Goal: Task Accomplishment & Management: Manage account settings

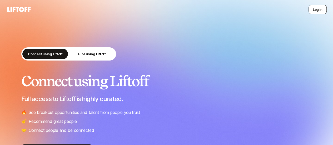
click at [315, 7] on button "Log in" at bounding box center [318, 9] width 18 height 9
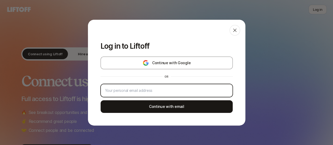
click at [165, 91] on input "email" at bounding box center [166, 90] width 123 height 6
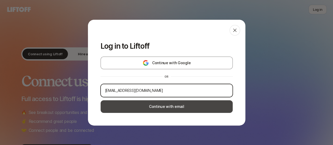
type input "cmmiller628@gmail.com"
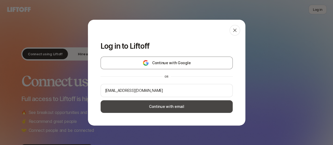
click at [161, 103] on button "Continue with email" at bounding box center [167, 106] width 132 height 13
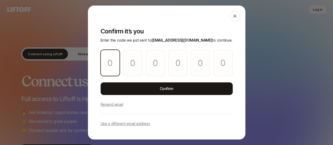
type input "7"
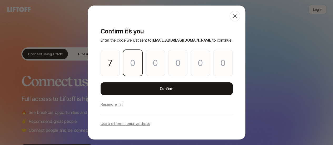
type input "7"
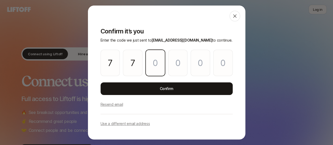
type input "8"
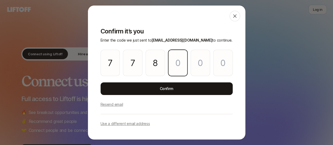
type input "6"
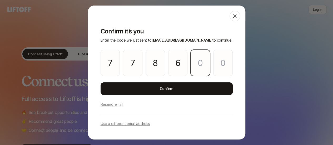
type input "9"
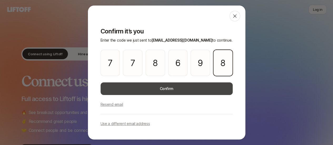
type input "8"
click at [157, 91] on button "Confirm" at bounding box center [167, 88] width 132 height 13
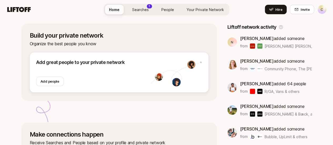
scroll to position [70, 0]
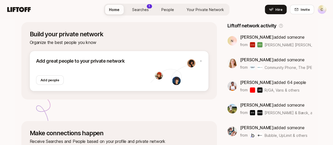
click at [146, 11] on span "Searches" at bounding box center [140, 10] width 17 height 6
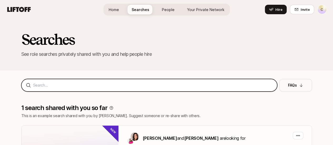
click at [84, 85] on input at bounding box center [153, 85] width 240 height 6
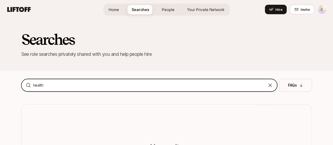
type input "health"
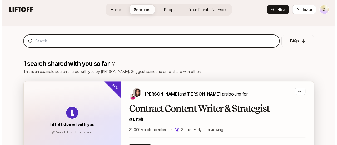
scroll to position [43, 0]
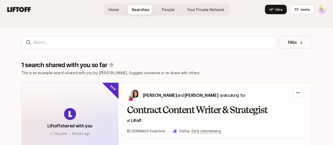
click at [322, 9] on html "C Home Searches People Your Private Network Hire Home Searches People Your Priv…" at bounding box center [166, 29] width 333 height 145
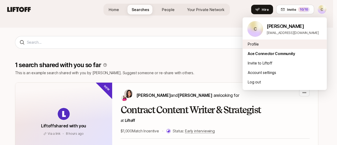
click at [263, 47] on div "Profile" at bounding box center [284, 43] width 84 height 9
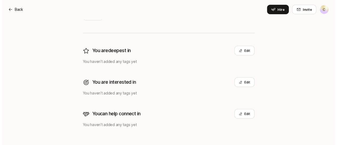
scroll to position [102, 0]
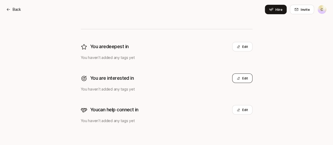
click at [251, 82] on button "Edit" at bounding box center [242, 77] width 20 height 9
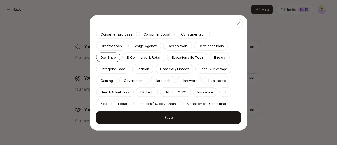
scroll to position [62, 0]
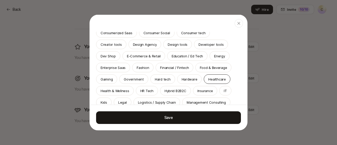
click at [208, 82] on p "Healthcare" at bounding box center [216, 78] width 17 height 5
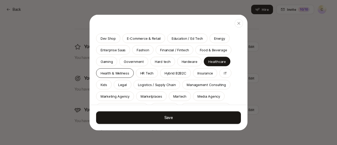
click at [129, 74] on p "Health & Wellness" at bounding box center [115, 72] width 29 height 5
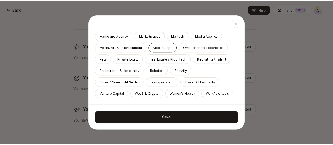
scroll to position [166, 0]
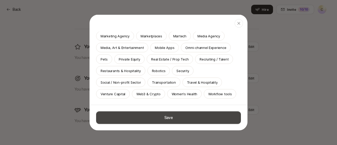
click at [175, 118] on button "Save" at bounding box center [168, 117] width 145 height 13
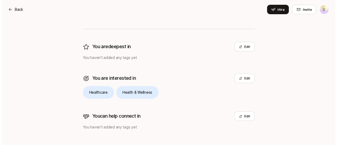
scroll to position [108, 0]
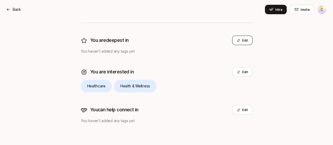
click at [249, 41] on button "Edit" at bounding box center [242, 40] width 20 height 9
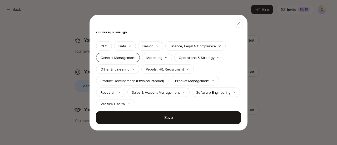
scroll to position [43, 0]
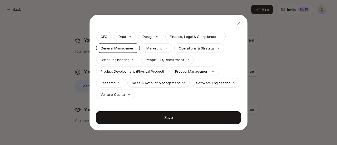
click at [121, 44] on div "General Management" at bounding box center [118, 47] width 44 height 9
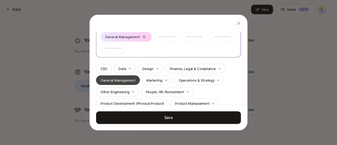
scroll to position [75, 0]
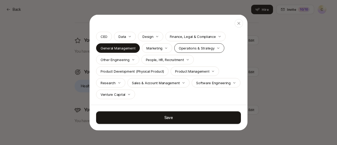
click at [179, 50] on p "Operations & Strategy" at bounding box center [197, 47] width 36 height 5
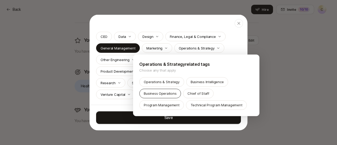
click at [165, 93] on p "Business Operations" at bounding box center [160, 93] width 33 height 5
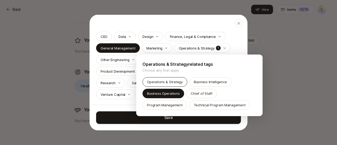
click at [172, 82] on p "Operations & Strategy" at bounding box center [165, 81] width 36 height 5
click at [126, 47] on div at bounding box center [168, 72] width 337 height 145
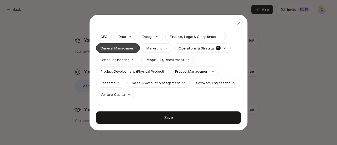
click at [121, 47] on p "General Management" at bounding box center [118, 47] width 35 height 5
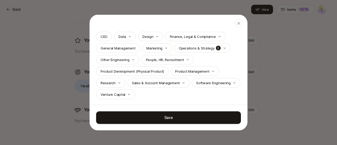
click at [173, 99] on div "Which areas are you deepest in? Offer advisory, help build teams, or find your …" at bounding box center [168, 30] width 157 height 149
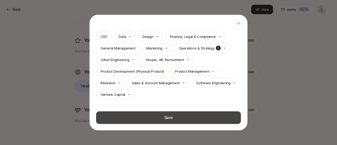
click at [175, 117] on button "Save" at bounding box center [168, 117] width 145 height 13
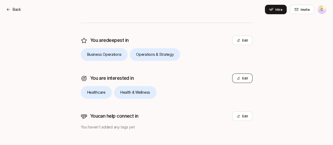
click at [251, 81] on button "Edit" at bounding box center [242, 77] width 20 height 9
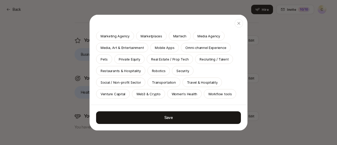
scroll to position [177, 0]
click at [120, 91] on p "Venture Capital" at bounding box center [113, 93] width 25 height 5
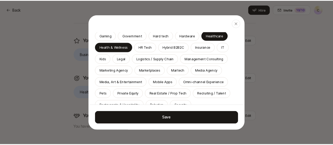
scroll to position [118, 0]
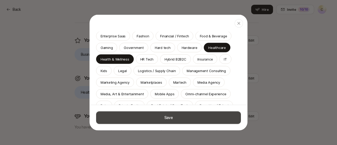
click at [165, 117] on button "Save" at bounding box center [168, 117] width 145 height 13
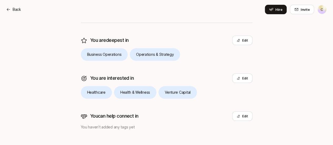
scroll to position [114, 0]
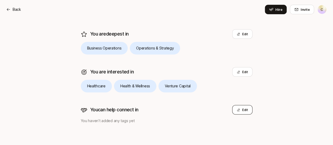
click at [247, 111] on button "Edit" at bounding box center [242, 109] width 20 height 9
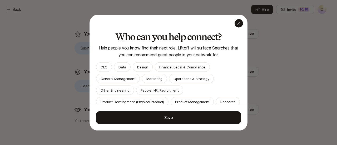
click at [235, 23] on div "button" at bounding box center [239, 23] width 8 height 8
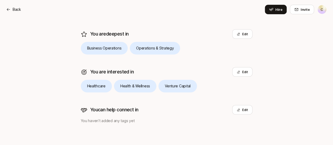
scroll to position [0, 0]
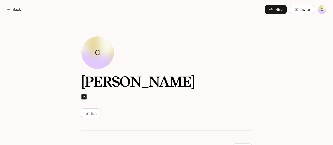
click at [15, 9] on p "Back" at bounding box center [17, 9] width 8 height 6
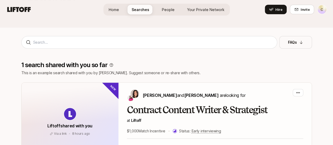
click at [164, 7] on span "People" at bounding box center [168, 10] width 13 height 6
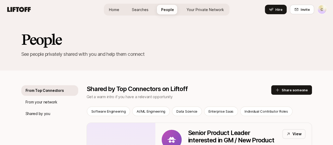
click at [144, 7] on span "Searches" at bounding box center [140, 10] width 17 height 6
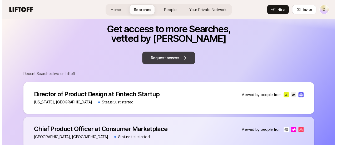
scroll to position [215, 0]
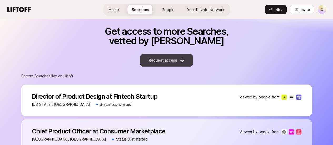
click at [163, 58] on button "Request access" at bounding box center [166, 60] width 53 height 13
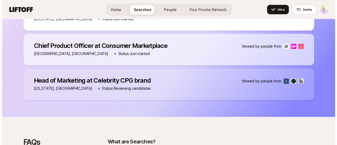
scroll to position [236, 0]
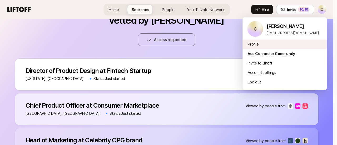
click at [258, 42] on div "Profile" at bounding box center [284, 43] width 84 height 9
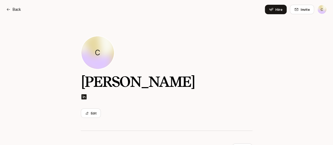
click at [13, 6] on div "Back Hire Invite 10 /10 C" at bounding box center [166, 9] width 320 height 9
click at [13, 10] on p "Back" at bounding box center [17, 9] width 8 height 6
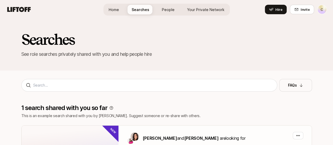
click at [119, 15] on div "Home Searches People Your Private Network Hire" at bounding box center [166, 10] width 126 height 12
click at [117, 11] on span "Home" at bounding box center [114, 10] width 10 height 6
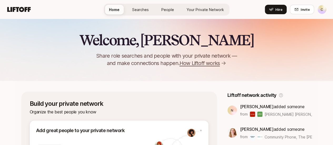
scroll to position [13, 0]
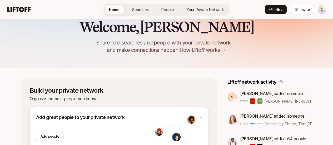
click at [207, 51] on span "How Liftoff works" at bounding box center [200, 49] width 40 height 7
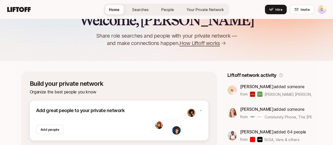
scroll to position [0, 0]
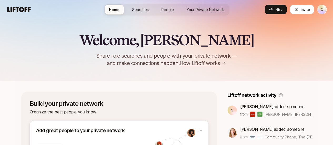
click at [200, 11] on span "Your Private Network" at bounding box center [205, 10] width 37 height 6
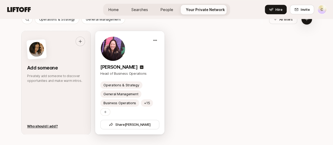
scroll to position [278, 0]
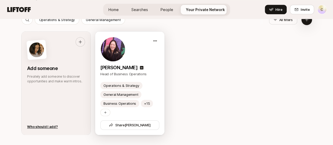
click at [146, 103] on div "+15" at bounding box center [147, 103] width 12 height 7
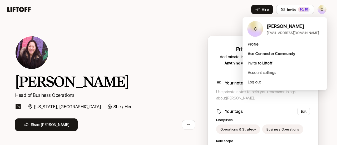
click at [324, 8] on html "C Home Searches People Your Private Network Hire Hire Invite 10 /10 C Tiffany L…" at bounding box center [168, 72] width 337 height 145
click at [181, 36] on html "C Home Searches People Your Private Network Hire Hire Invite 10 /10 C Tiffany L…" at bounding box center [168, 72] width 337 height 145
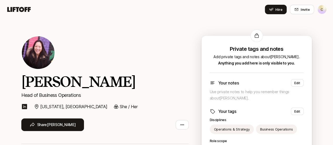
click at [323, 10] on html "C Home Searches People Your Private Network Hire Hire Invite 10 /10 C Tiffany L…" at bounding box center [166, 72] width 333 height 145
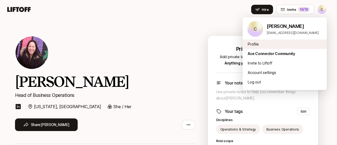
click at [253, 43] on div "Profile" at bounding box center [284, 43] width 84 height 9
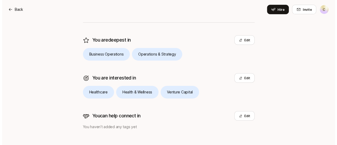
scroll to position [109, 0]
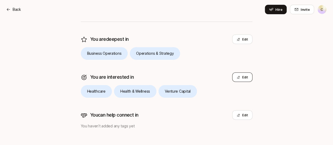
click at [240, 76] on icon at bounding box center [238, 77] width 3 height 3
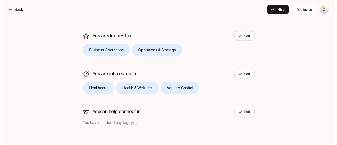
scroll to position [113, 0]
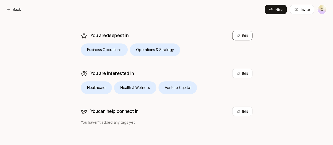
click at [243, 38] on button "Edit" at bounding box center [242, 35] width 20 height 9
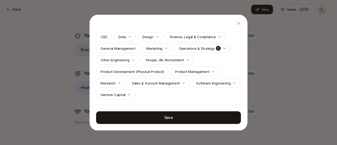
scroll to position [75, 0]
click at [186, 37] on p "Finance, Legal & Compliance" at bounding box center [193, 36] width 46 height 5
click at [125, 94] on p "Venture Capital" at bounding box center [113, 94] width 25 height 5
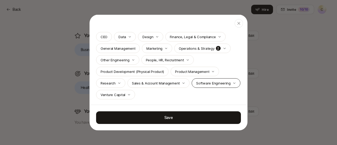
click at [196, 86] on p "Software Engineering" at bounding box center [213, 82] width 34 height 5
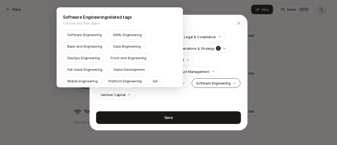
click at [132, 93] on div at bounding box center [168, 72] width 337 height 145
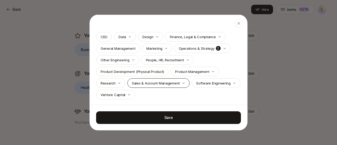
click at [151, 85] on div "Sales & Account Management" at bounding box center [158, 82] width 62 height 9
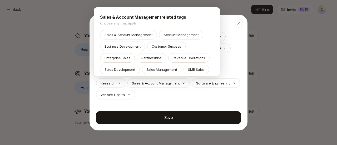
click at [155, 84] on div at bounding box center [168, 72] width 337 height 145
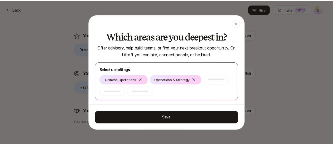
scroll to position [75, 0]
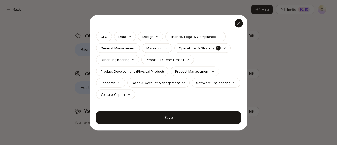
click at [237, 23] on div "button" at bounding box center [239, 23] width 8 height 8
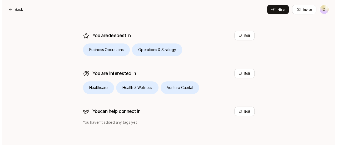
scroll to position [114, 0]
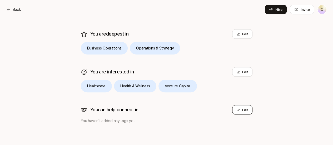
click at [245, 107] on button "Edit" at bounding box center [242, 109] width 20 height 9
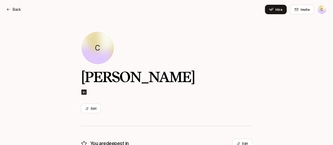
scroll to position [0, 0]
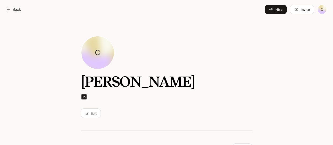
click at [17, 10] on p "Back" at bounding box center [17, 9] width 8 height 6
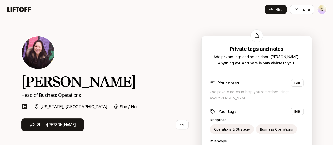
click at [19, 8] on icon at bounding box center [18, 9] width 23 height 5
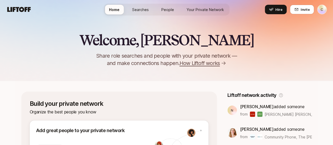
click at [172, 8] on span "People" at bounding box center [167, 10] width 13 height 6
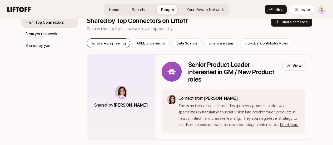
scroll to position [45, 0]
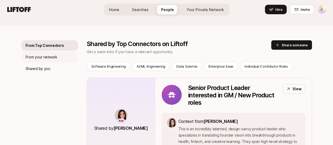
click at [49, 57] on p "From your network" at bounding box center [42, 57] width 32 height 6
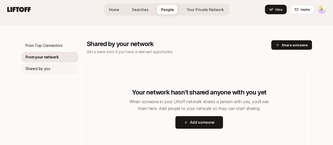
click at [37, 72] on p "Shared by you" at bounding box center [38, 69] width 25 height 6
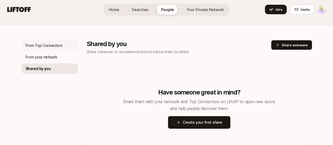
click at [45, 44] on p "From Top Connectors" at bounding box center [44, 45] width 37 height 6
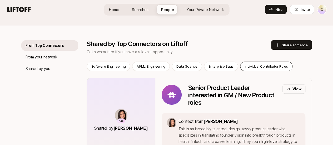
click at [267, 67] on p "Individual Contributor Roles" at bounding box center [266, 66] width 43 height 5
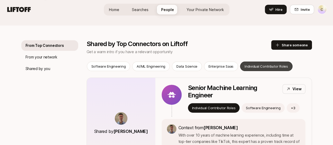
click at [267, 67] on p "Individual Contributor Roles" at bounding box center [266, 66] width 43 height 5
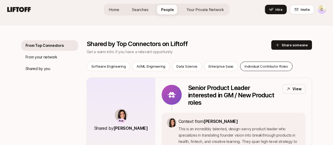
click at [267, 67] on p "Individual Contributor Roles" at bounding box center [266, 66] width 43 height 5
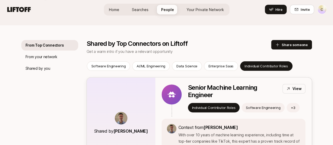
scroll to position [43, 0]
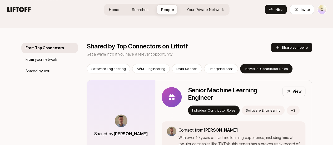
click at [251, 69] on p "Individual Contributor Roles" at bounding box center [266, 68] width 43 height 5
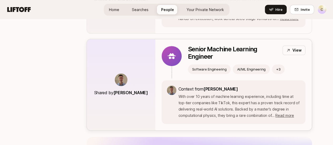
scroll to position [175, 0]
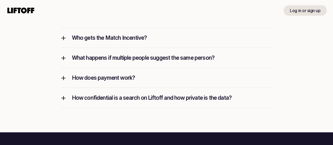
scroll to position [742, 0]
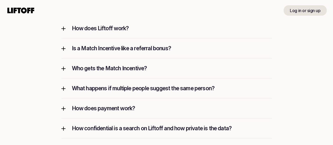
click at [136, 51] on p "Is a Match Incentive like a referral bonus?" at bounding box center [172, 48] width 200 height 7
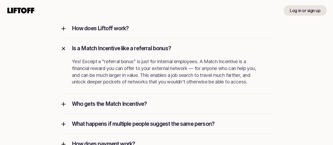
click at [136, 51] on p "Is a Match Incentive like a referral bonus?" at bounding box center [172, 48] width 200 height 7
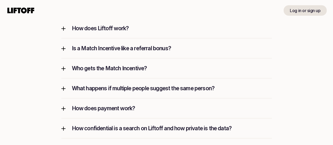
click at [9, 8] on use at bounding box center [20, 11] width 27 height 6
